Goal: Task Accomplishment & Management: Use online tool/utility

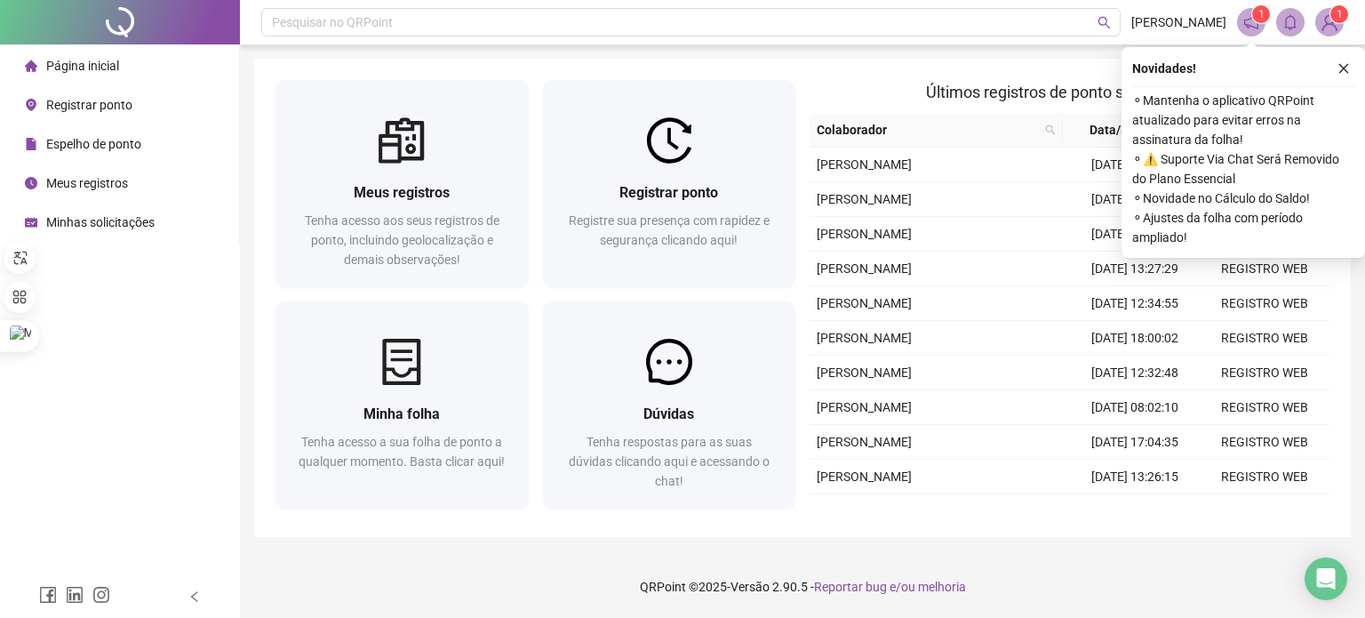
click at [94, 116] on div "Registrar ponto" at bounding box center [79, 105] width 108 height 36
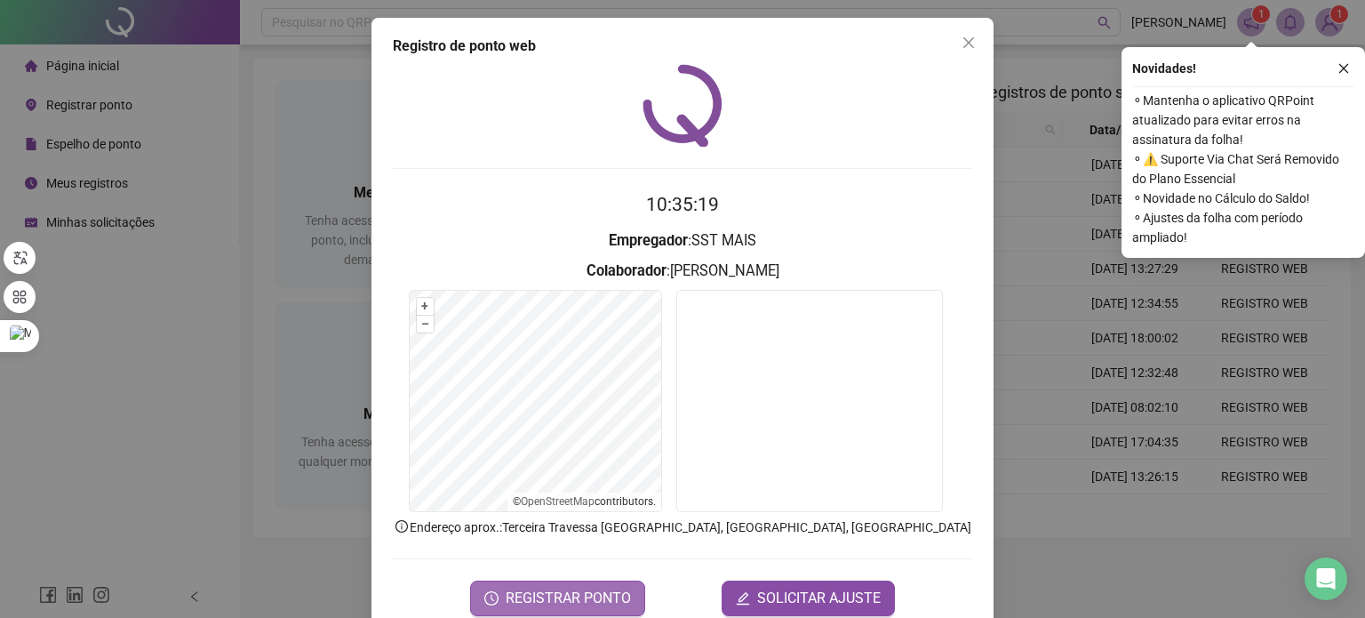
click at [561, 587] on span "REGISTRAR PONTO" at bounding box center [568, 597] width 125 height 21
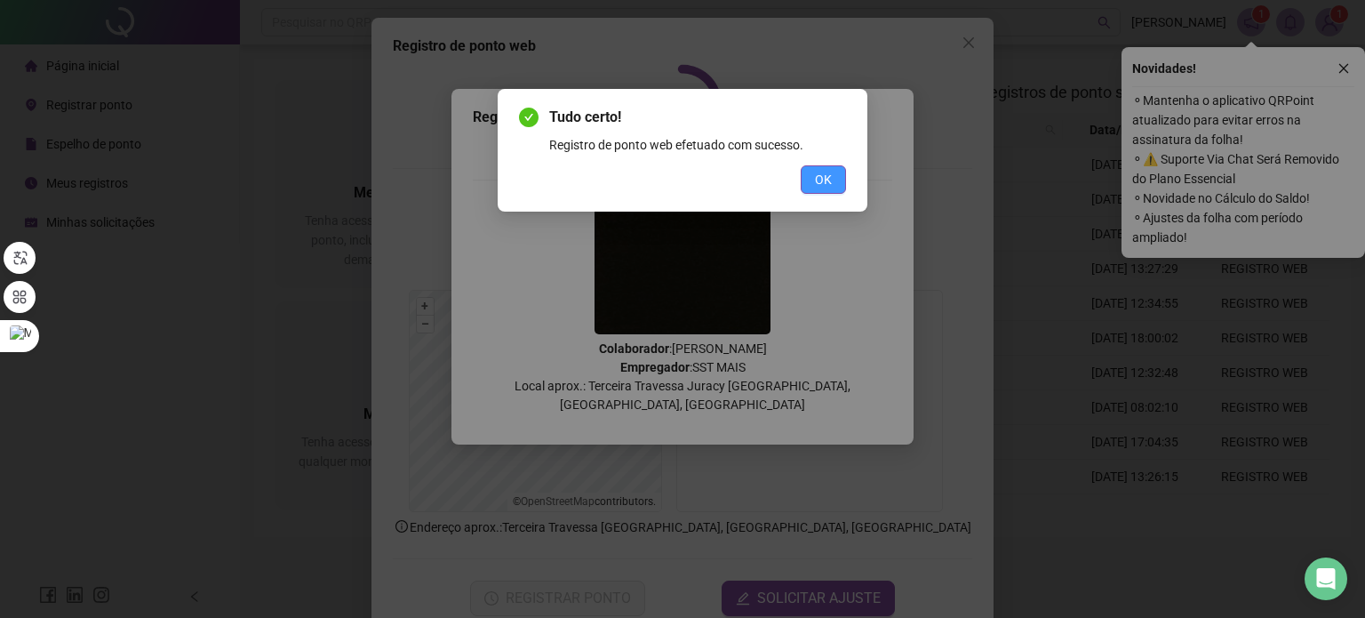
click at [826, 186] on span "OK" at bounding box center [823, 180] width 17 height 20
